Goal: Obtain resource: Obtain resource

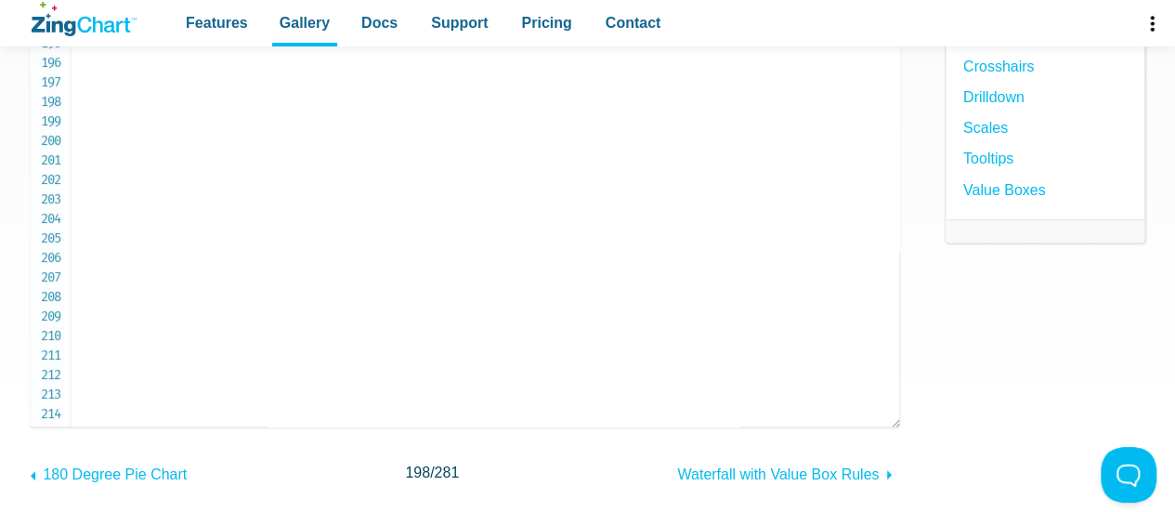
scroll to position [3689, 0]
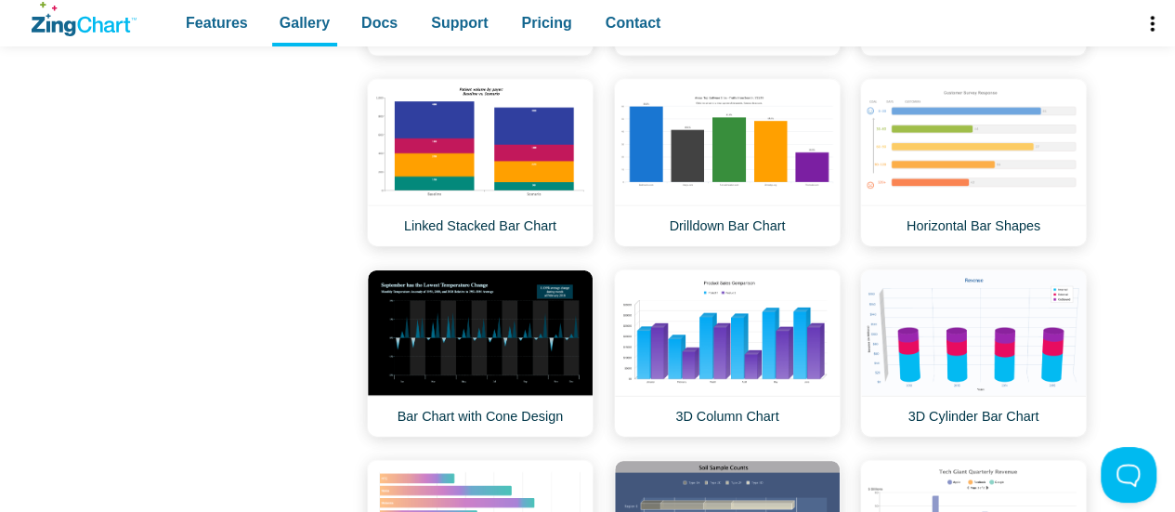
scroll to position [1974, 0]
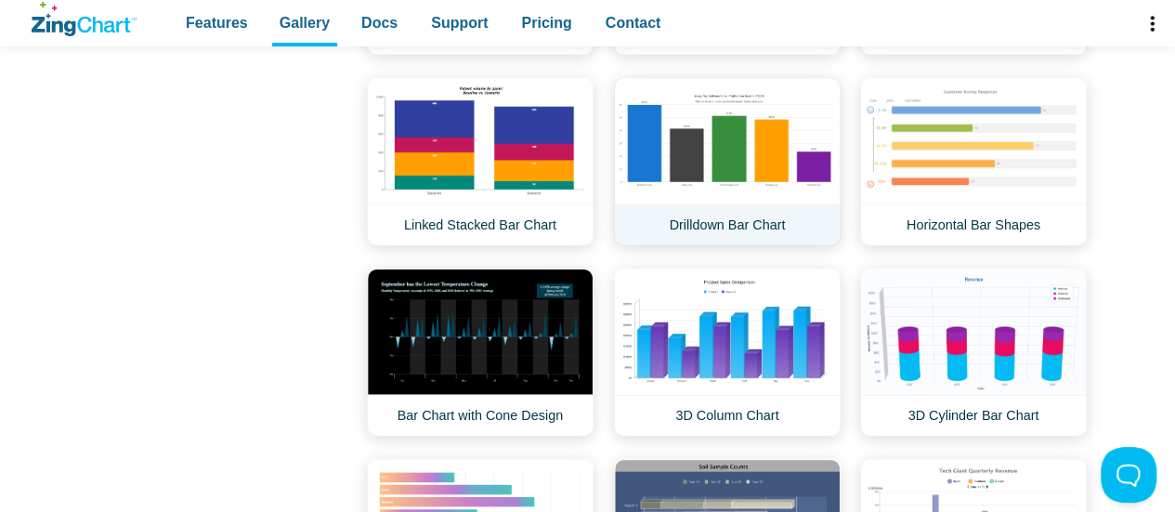
click at [761, 127] on link "Drilldown Bar Chart" at bounding box center [727, 162] width 227 height 168
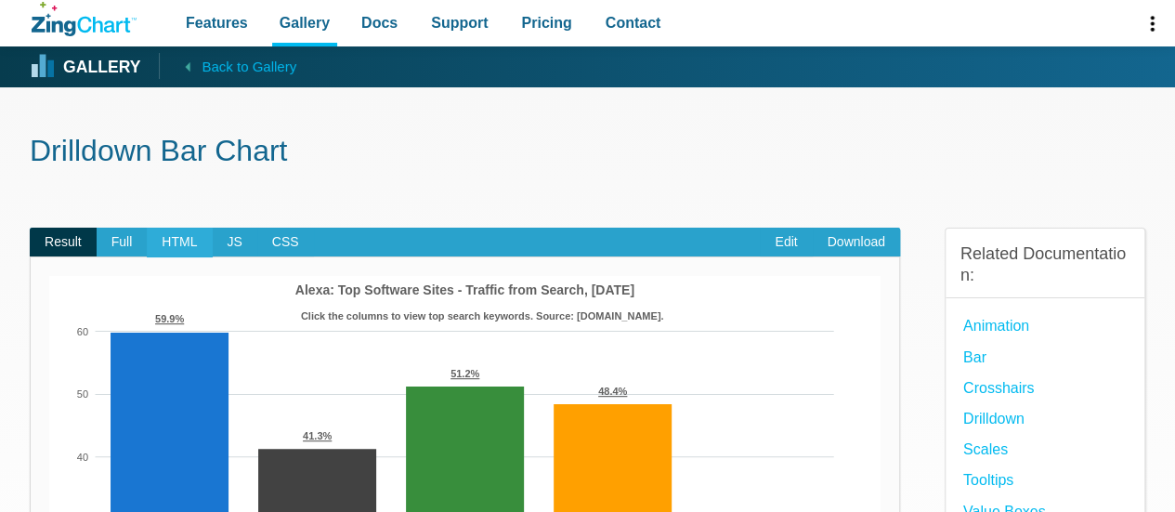
click at [186, 239] on span "HTML" at bounding box center [179, 243] width 65 height 30
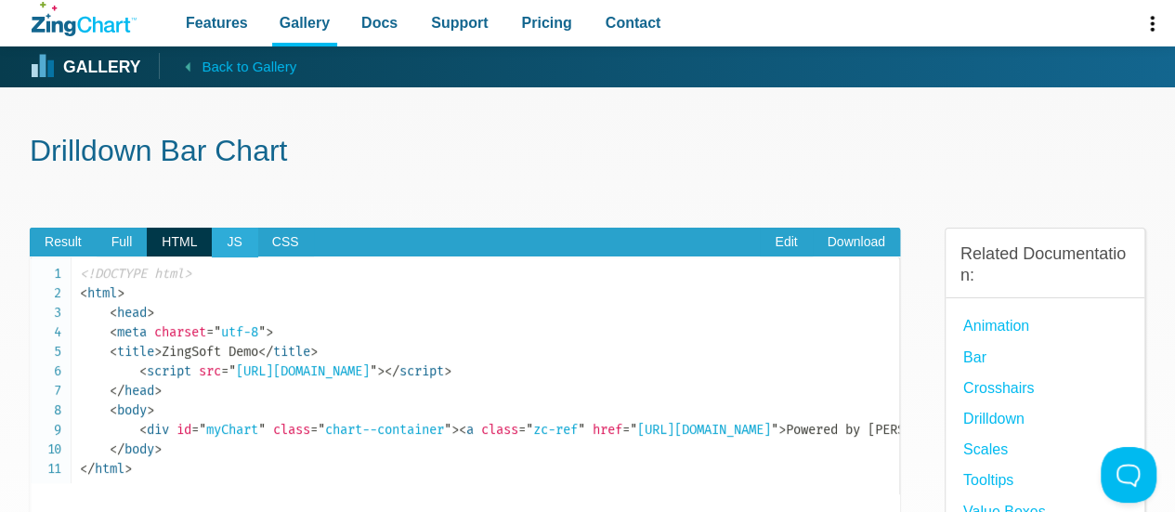
click at [234, 238] on span "JS" at bounding box center [234, 243] width 45 height 30
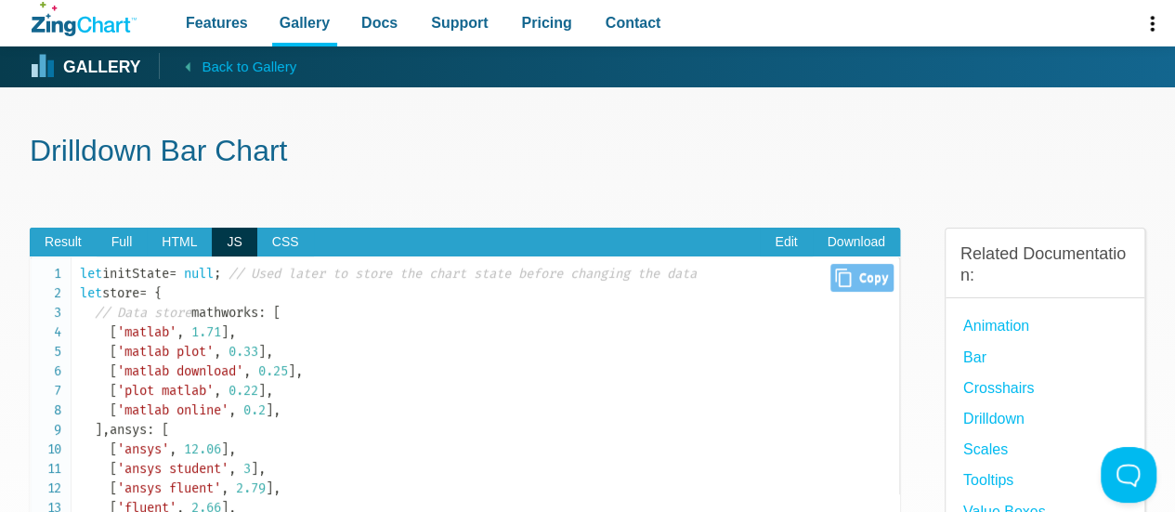
click at [835, 276] on icon "App Content" at bounding box center [843, 277] width 16 height 19
type input "let initState = null; // Used later to store the chart state before changing th…"
